Goal: Share content: Share content

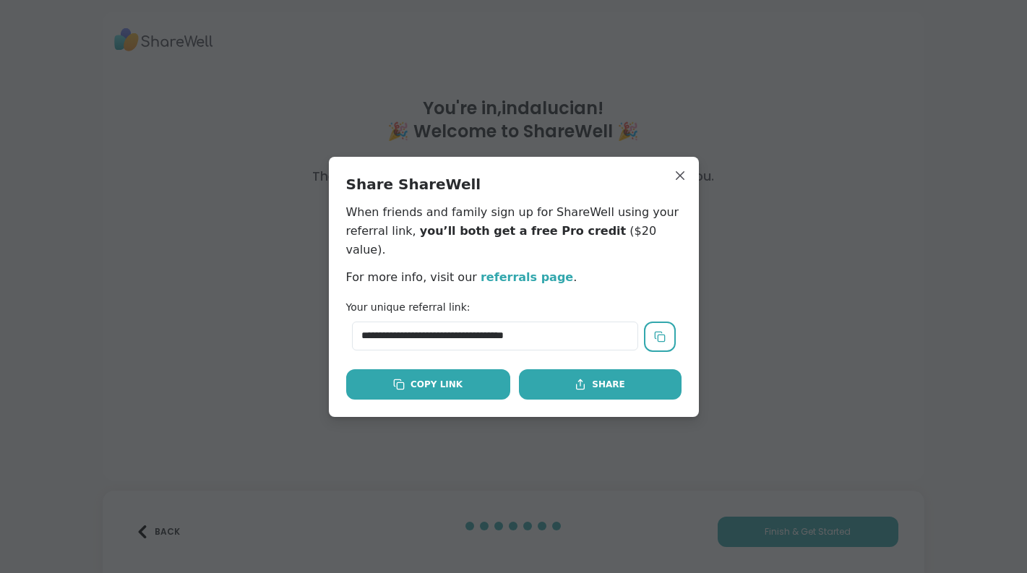
click at [461, 374] on button "Copy Link" at bounding box center [428, 384] width 164 height 30
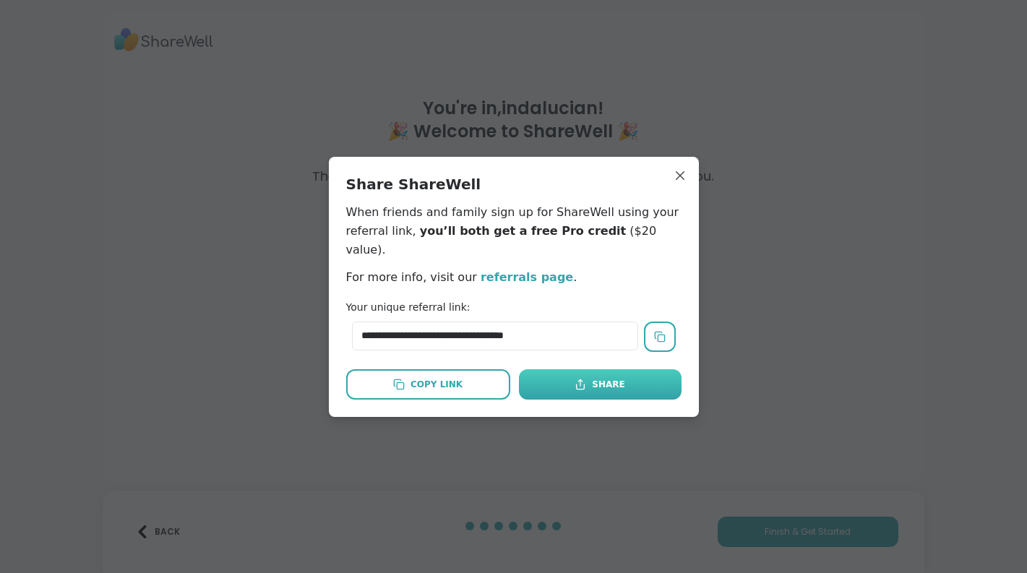
click at [603, 378] on div "Share" at bounding box center [600, 384] width 50 height 13
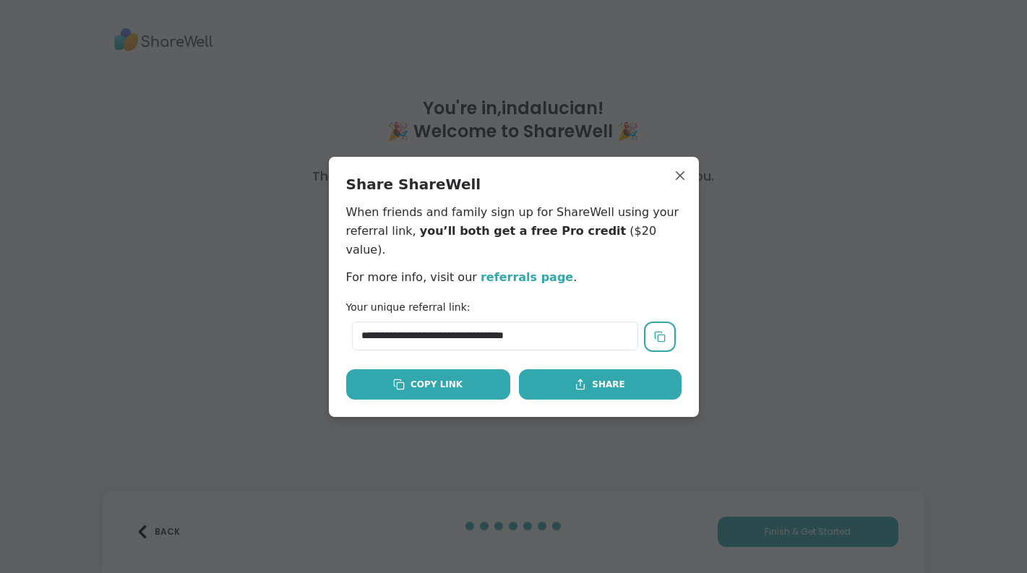
click at [456, 378] on div "Copy Link" at bounding box center [427, 384] width 69 height 13
click at [524, 326] on input "**********" at bounding box center [495, 336] width 286 height 29
click at [462, 379] on button "Copy Link" at bounding box center [428, 384] width 164 height 30
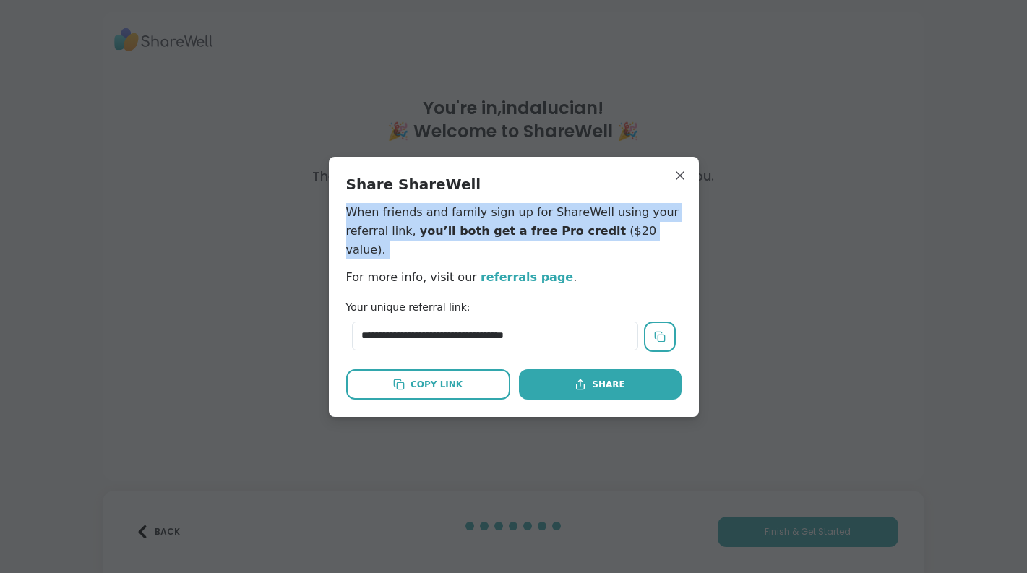
drag, startPoint x: 346, startPoint y: 219, endPoint x: 667, endPoint y: 250, distance: 323.2
click at [667, 250] on div "Share ShareWell When friends and family sign up for ShareWell using your referr…" at bounding box center [513, 230] width 335 height 113
copy p "When friends and family sign up for ShareWell using your referral link, you’ll …"
